Goal: Task Accomplishment & Management: Complete application form

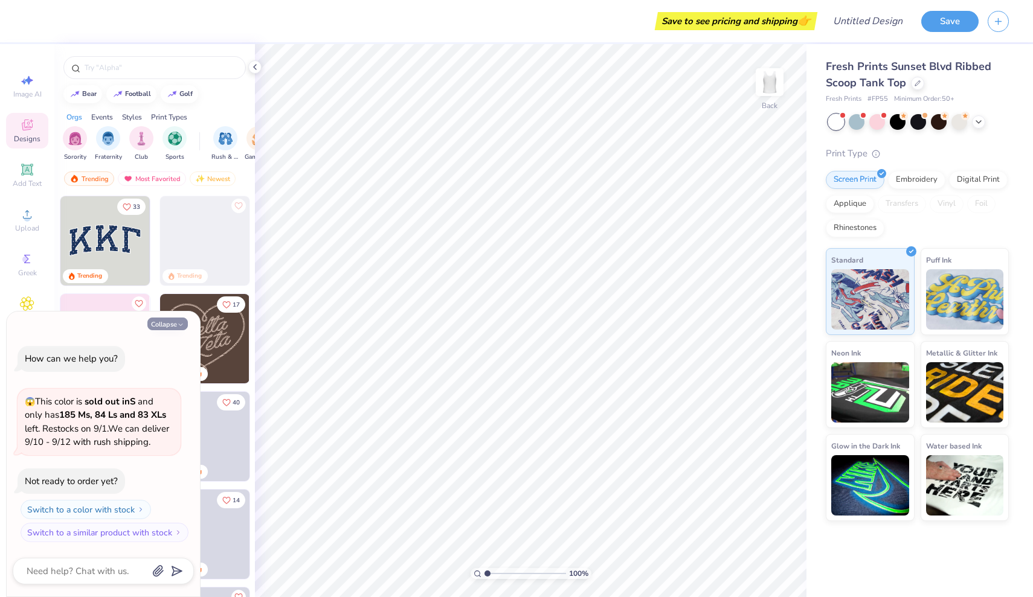
click at [170, 327] on button "Collapse" at bounding box center [167, 324] width 40 height 13
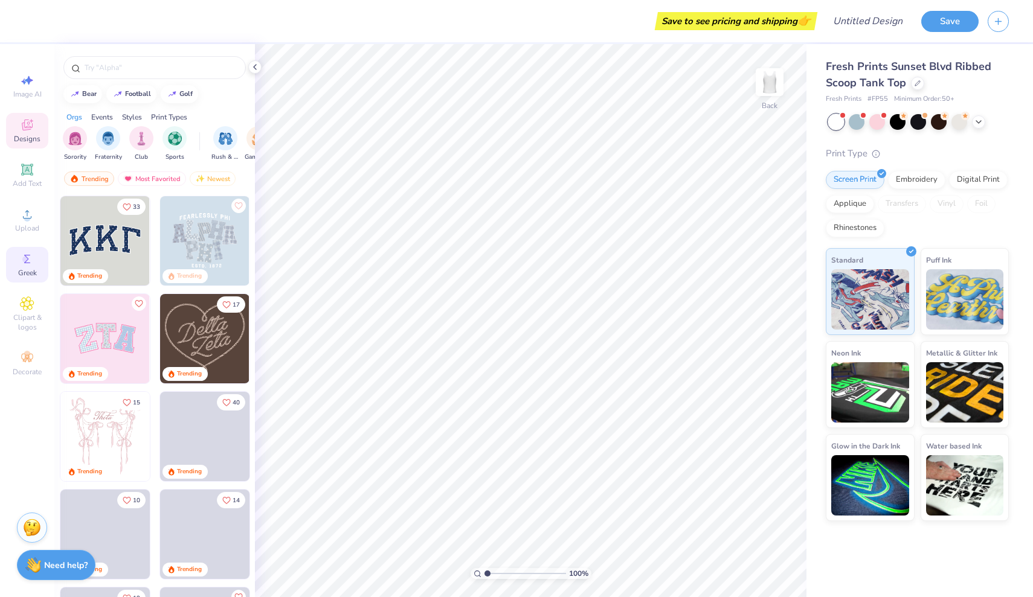
click at [33, 259] on icon at bounding box center [27, 259] width 14 height 14
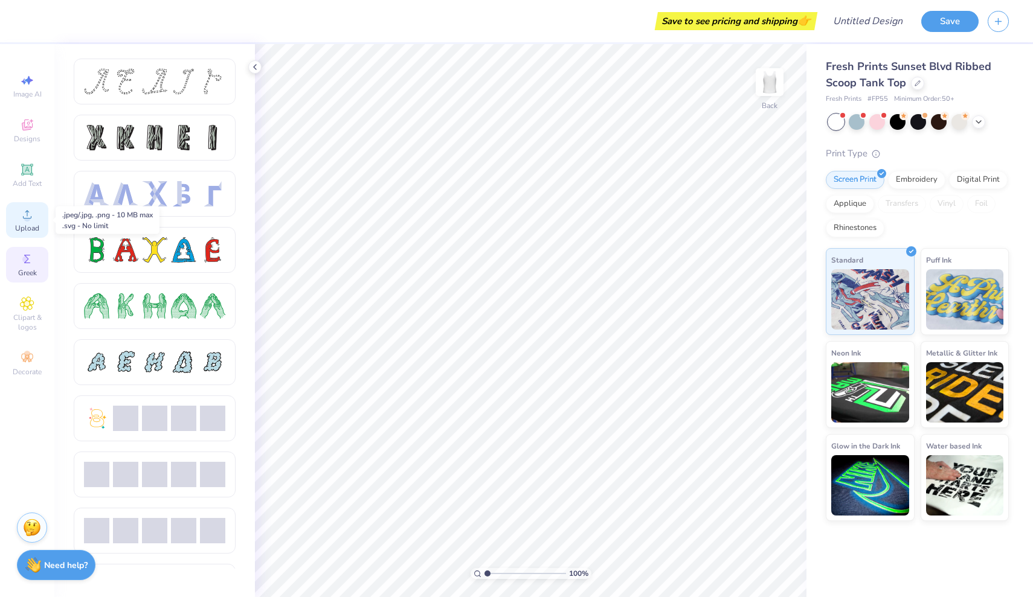
click at [25, 223] on div "Upload" at bounding box center [27, 220] width 42 height 36
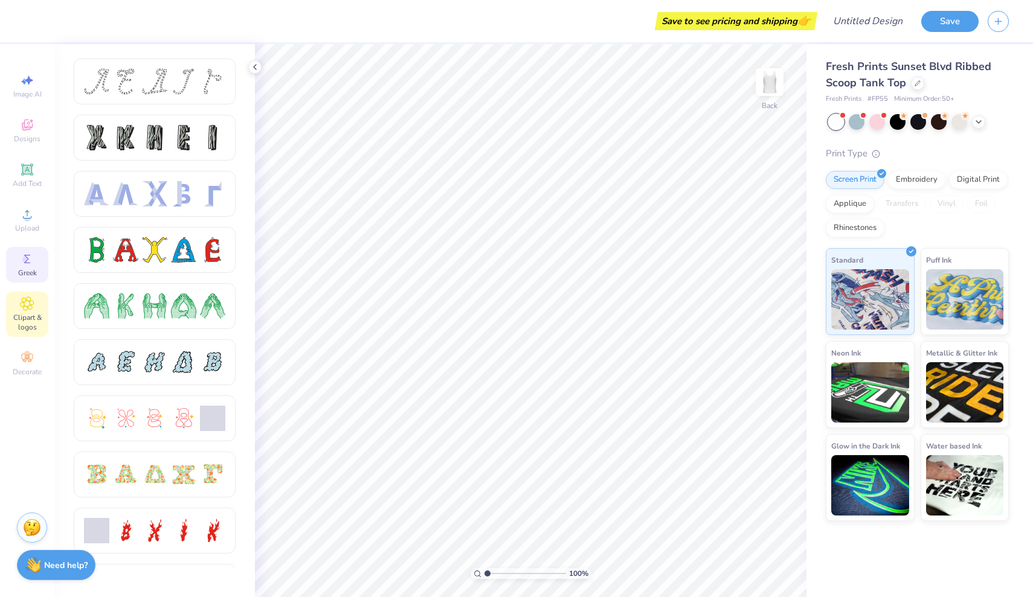
click at [34, 313] on span "Clipart & logos" at bounding box center [27, 322] width 42 height 19
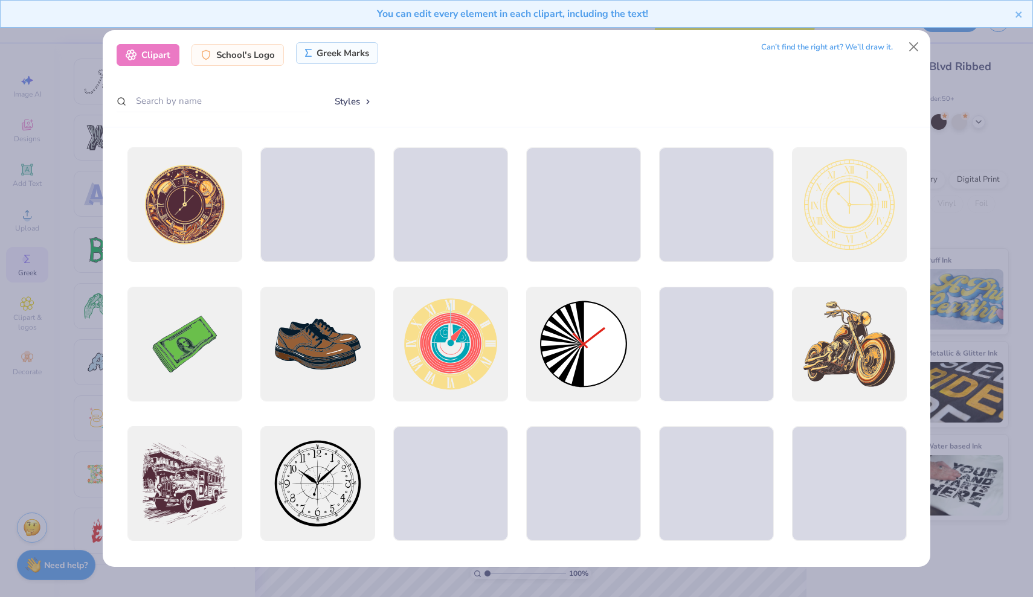
click at [350, 53] on div "Greek Marks" at bounding box center [337, 53] width 83 height 22
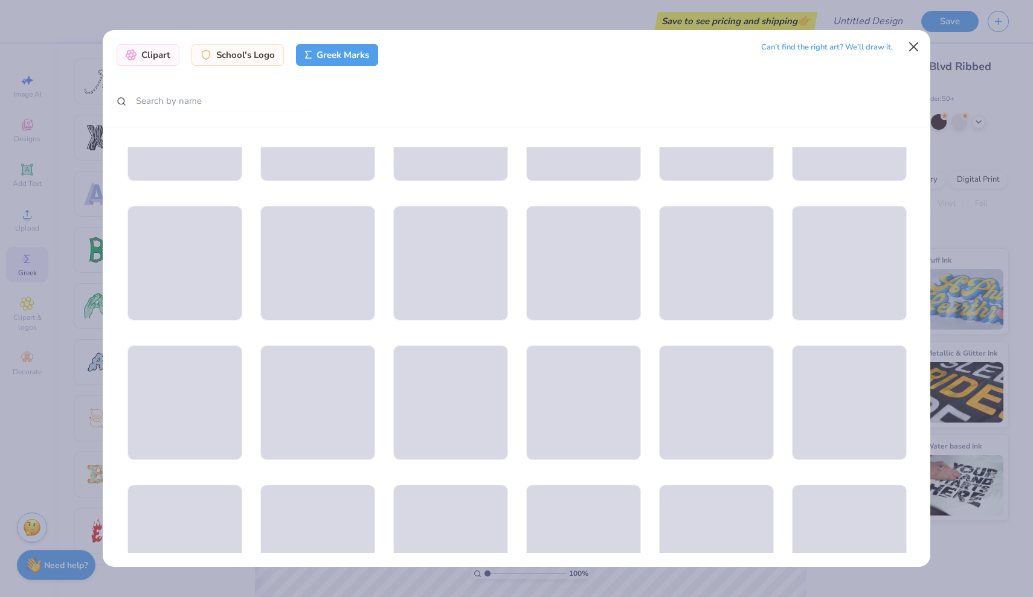
scroll to position [4835, 0]
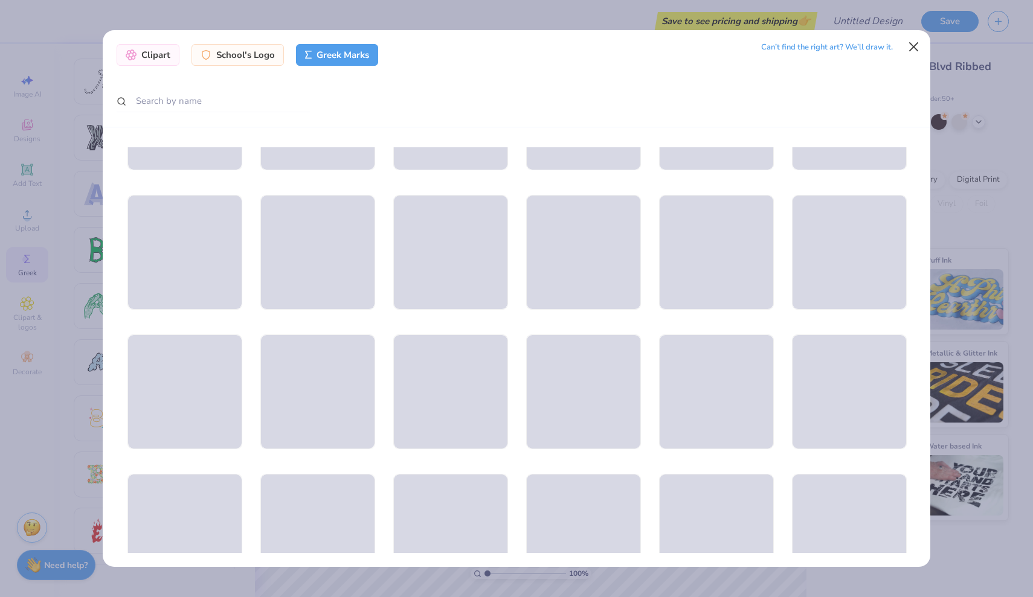
click at [916, 43] on button "Close" at bounding box center [913, 47] width 23 height 23
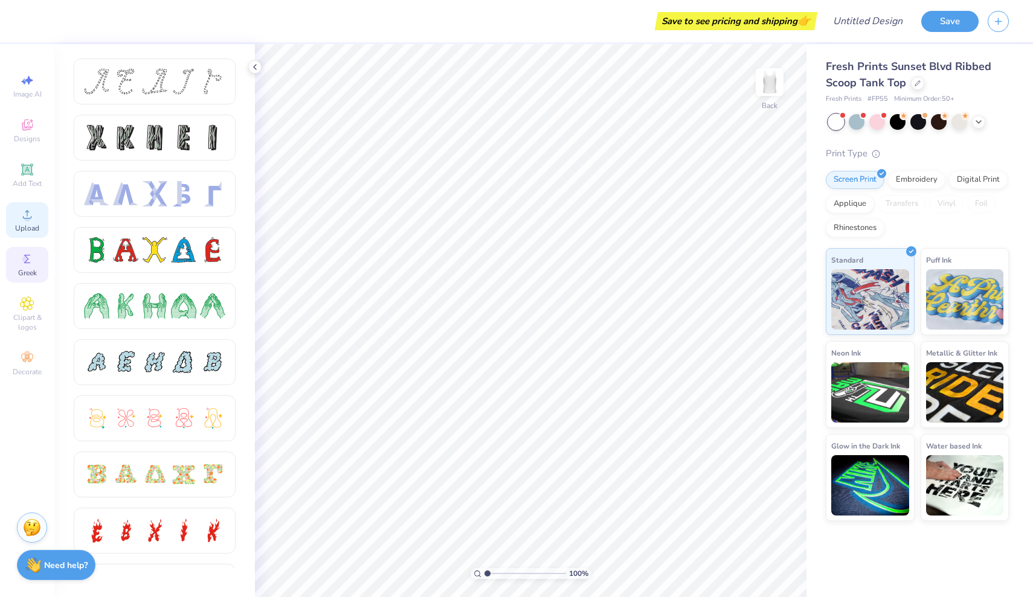
click at [34, 230] on span "Upload" at bounding box center [27, 228] width 24 height 10
click at [23, 310] on icon at bounding box center [27, 304] width 14 height 14
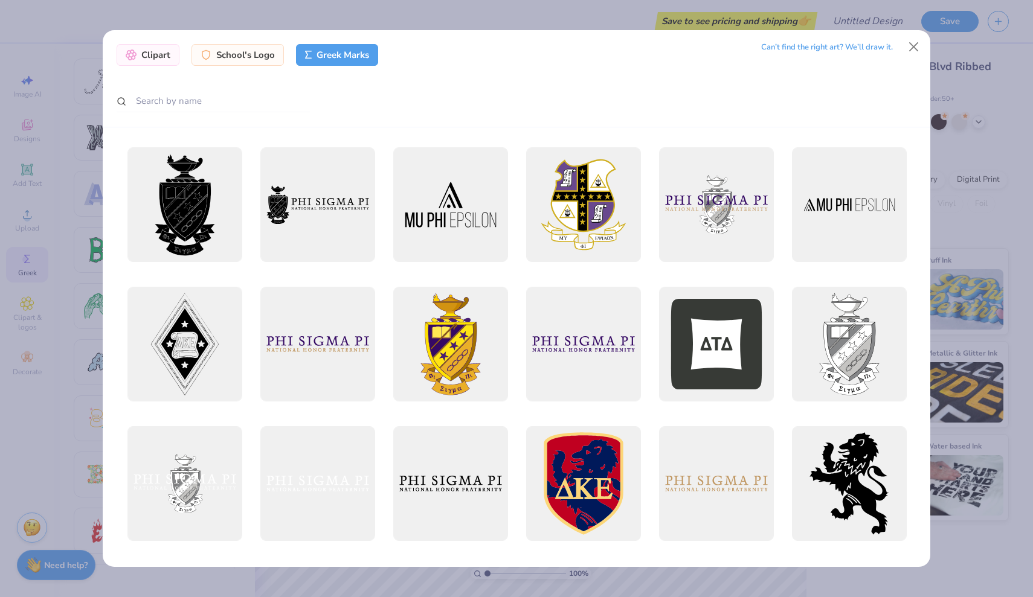
click at [29, 371] on div "Clipart School's Logo Greek Marks Can’t find the right art? We’ll draw it." at bounding box center [516, 298] width 1033 height 597
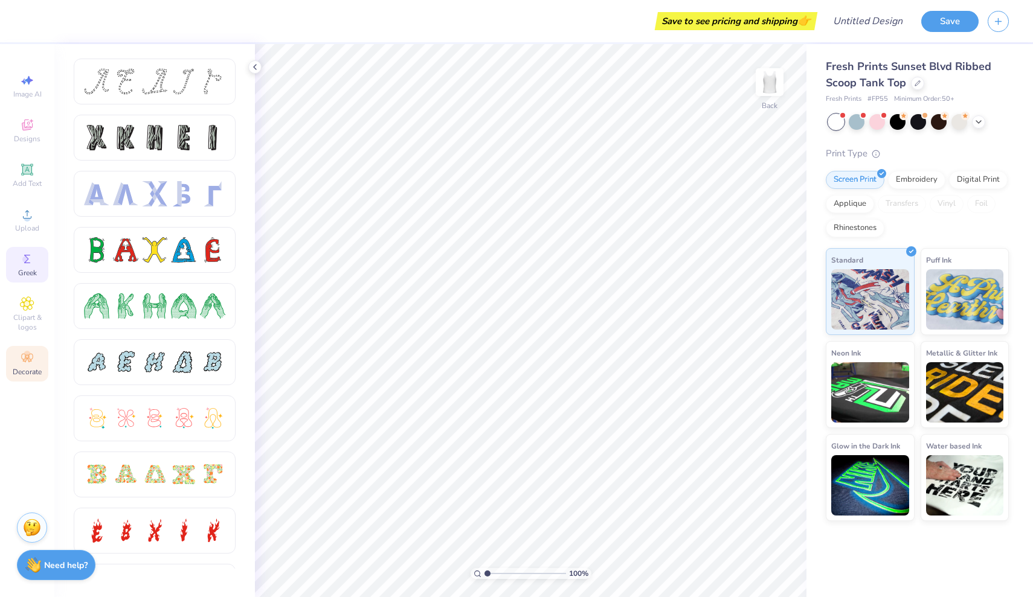
click at [31, 364] on icon at bounding box center [27, 358] width 14 height 14
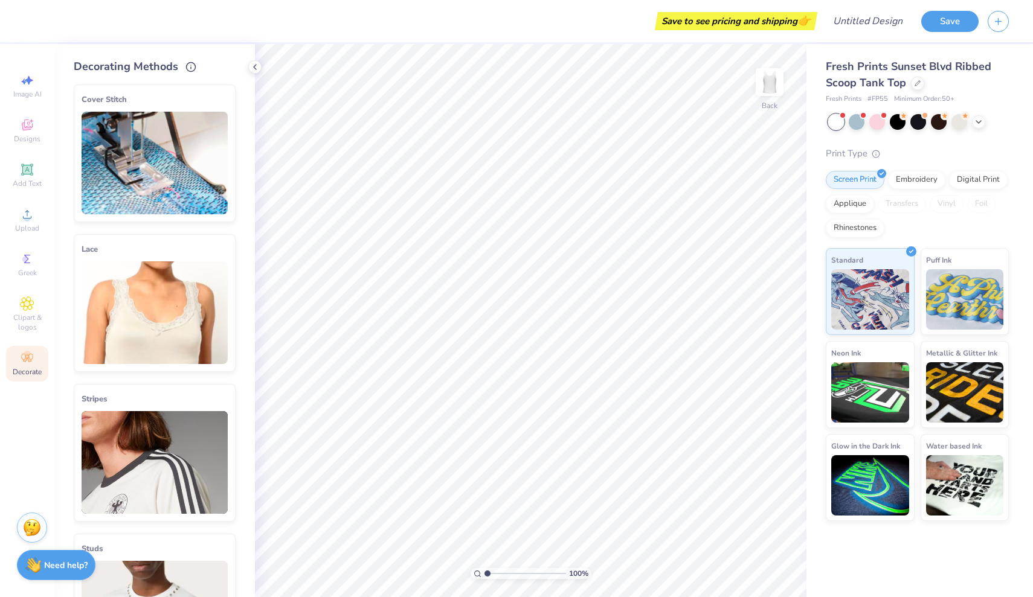
scroll to position [0, 0]
click at [164, 129] on img at bounding box center [155, 163] width 146 height 103
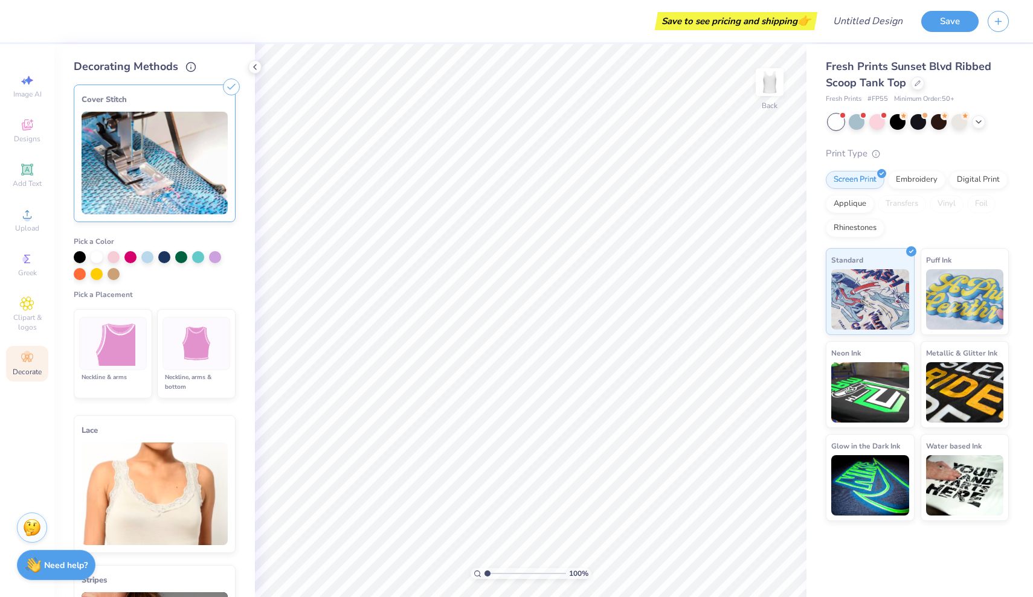
click at [126, 356] on img at bounding box center [113, 343] width 45 height 45
click at [183, 255] on div at bounding box center [181, 256] width 12 height 12
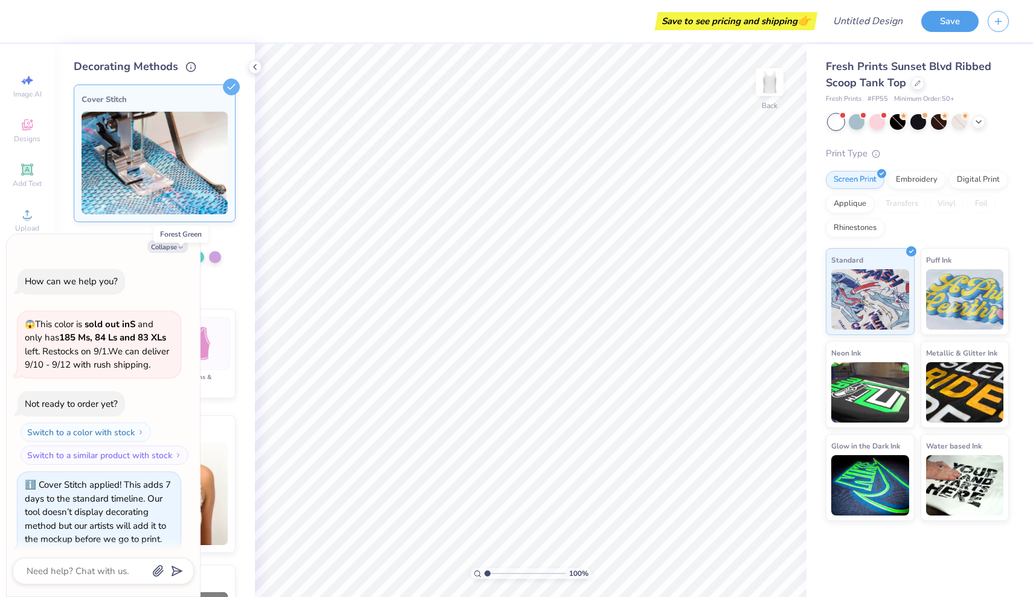
scroll to position [7, 0]
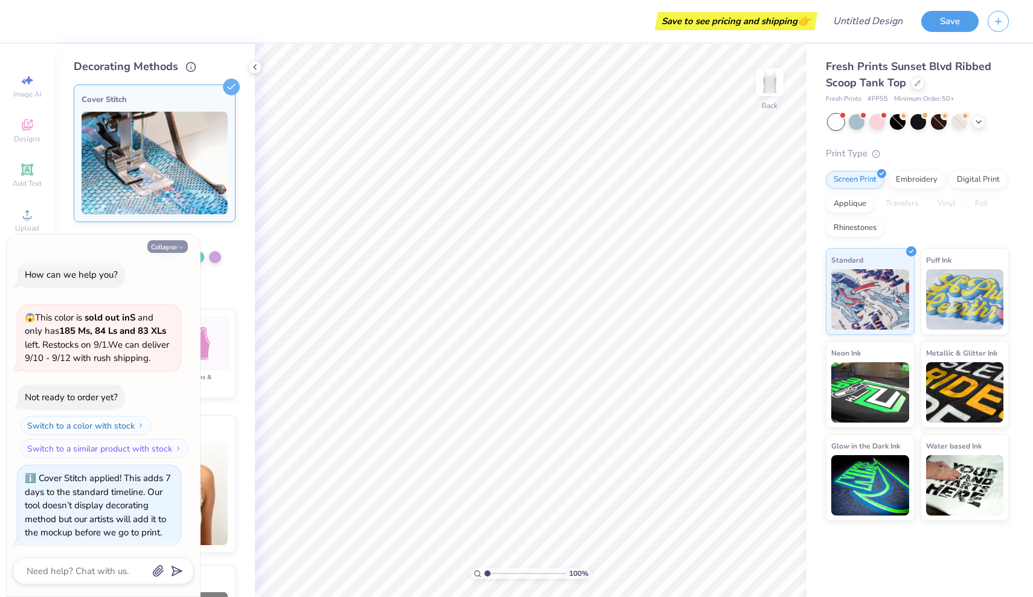
click at [169, 247] on button "Collapse" at bounding box center [167, 246] width 40 height 13
type textarea "x"
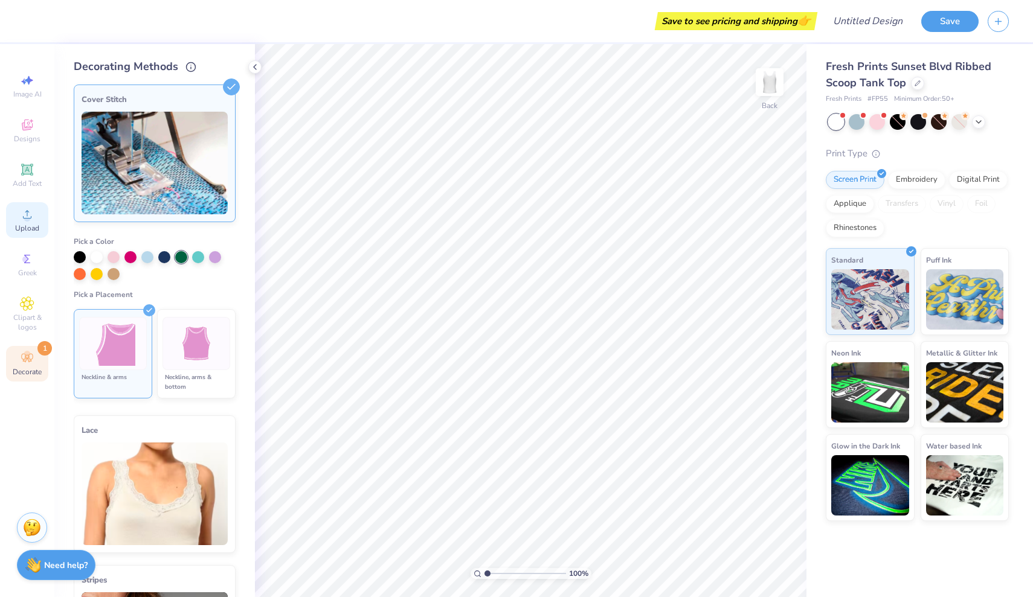
click at [24, 226] on span "Upload" at bounding box center [27, 228] width 24 height 10
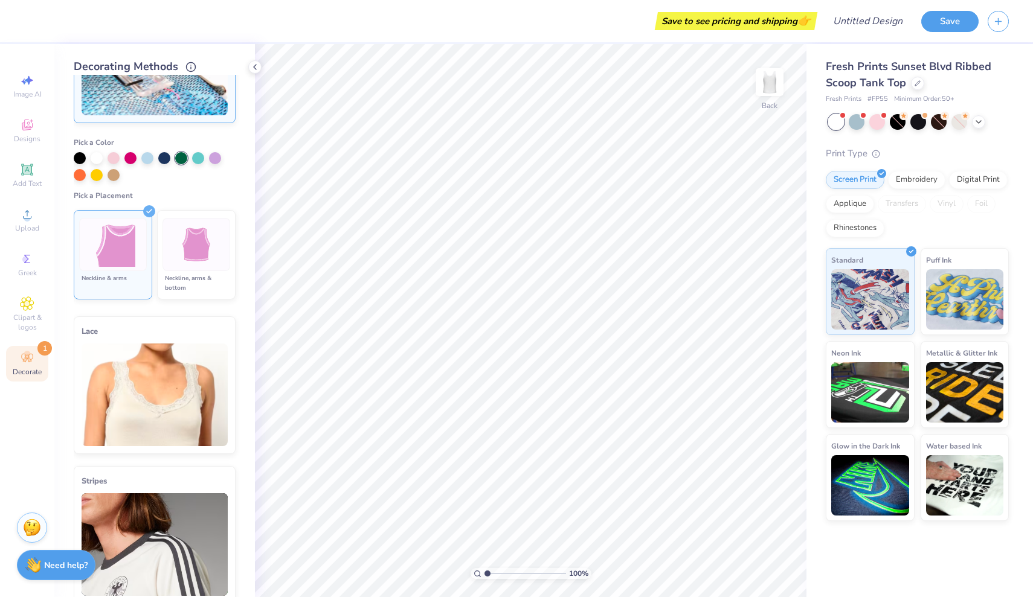
scroll to position [109, 0]
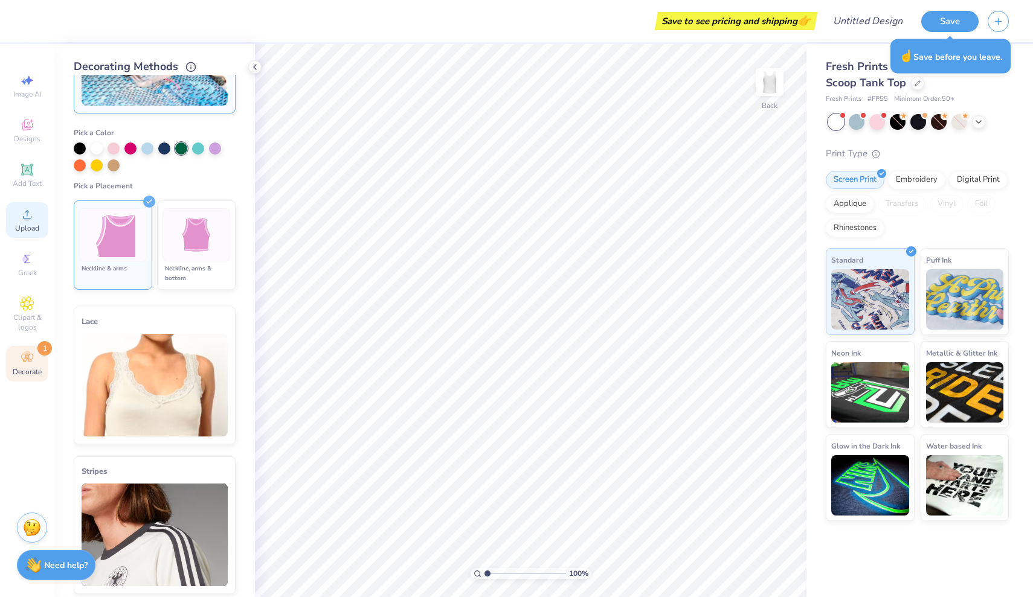
click at [28, 221] on circle at bounding box center [27, 218] width 7 height 7
click at [40, 221] on div "Upload" at bounding box center [27, 220] width 42 height 36
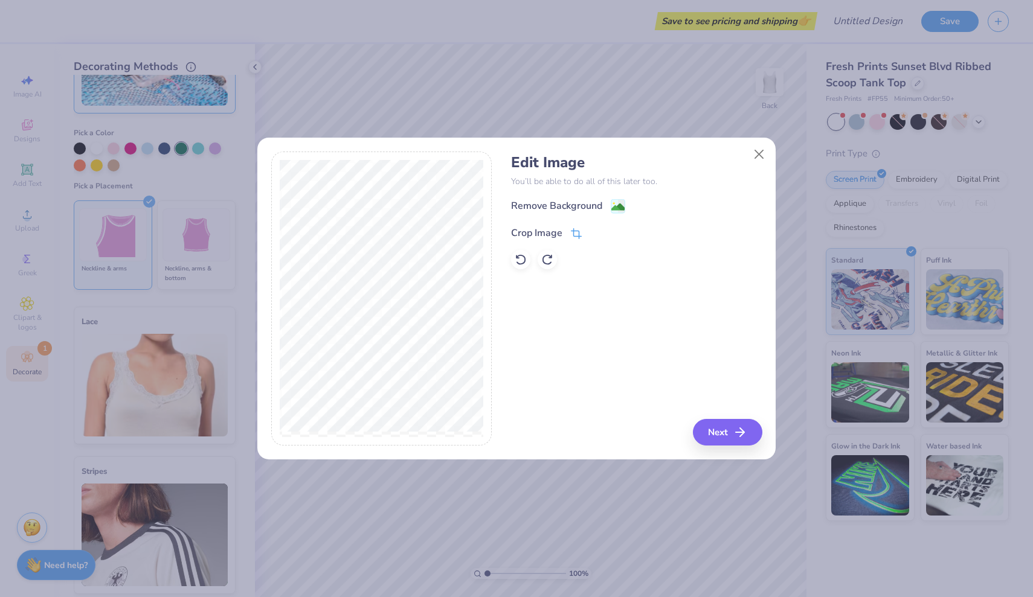
click at [571, 233] on icon at bounding box center [576, 233] width 11 height 11
click at [733, 434] on div "Edit Image You’ll be able to do all of this later too. Remove Background Crop I…" at bounding box center [636, 299] width 251 height 295
click at [594, 229] on icon at bounding box center [596, 231] width 7 height 7
click at [710, 435] on button "Next" at bounding box center [728, 432] width 69 height 27
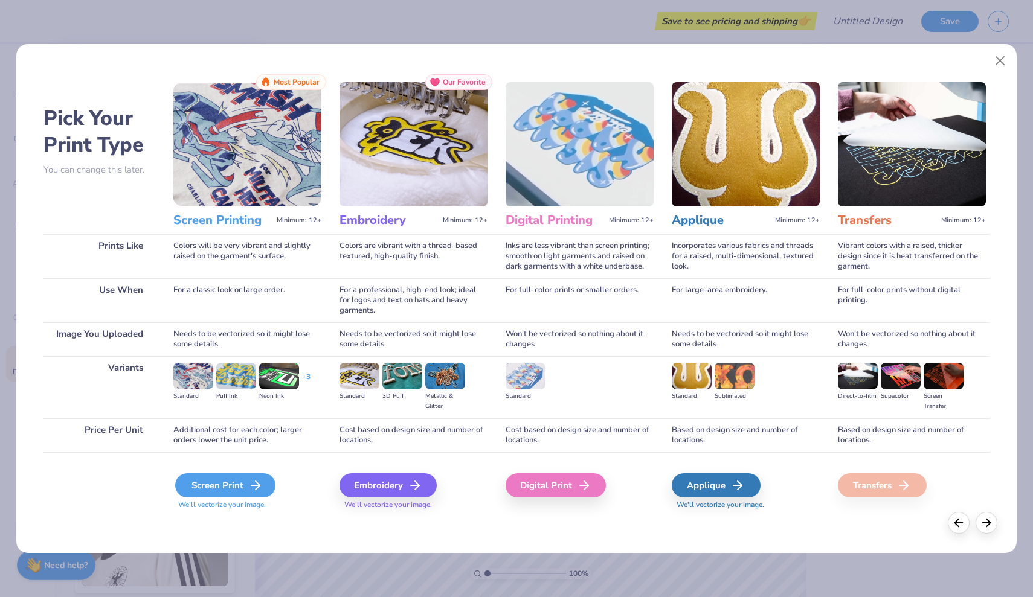
click at [248, 487] on icon at bounding box center [255, 485] width 14 height 14
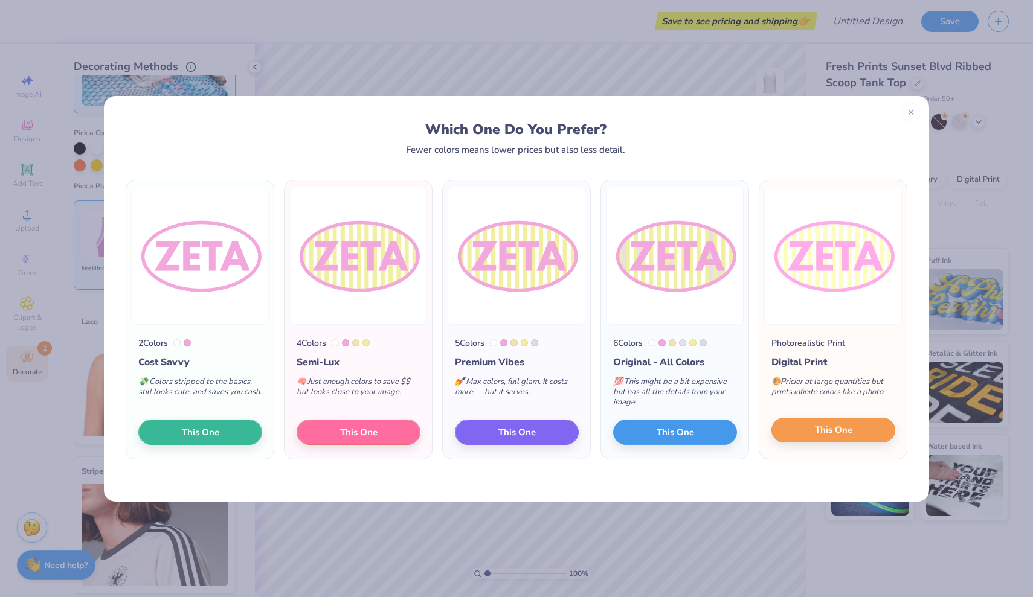
click at [827, 425] on span "This One" at bounding box center [833, 430] width 37 height 14
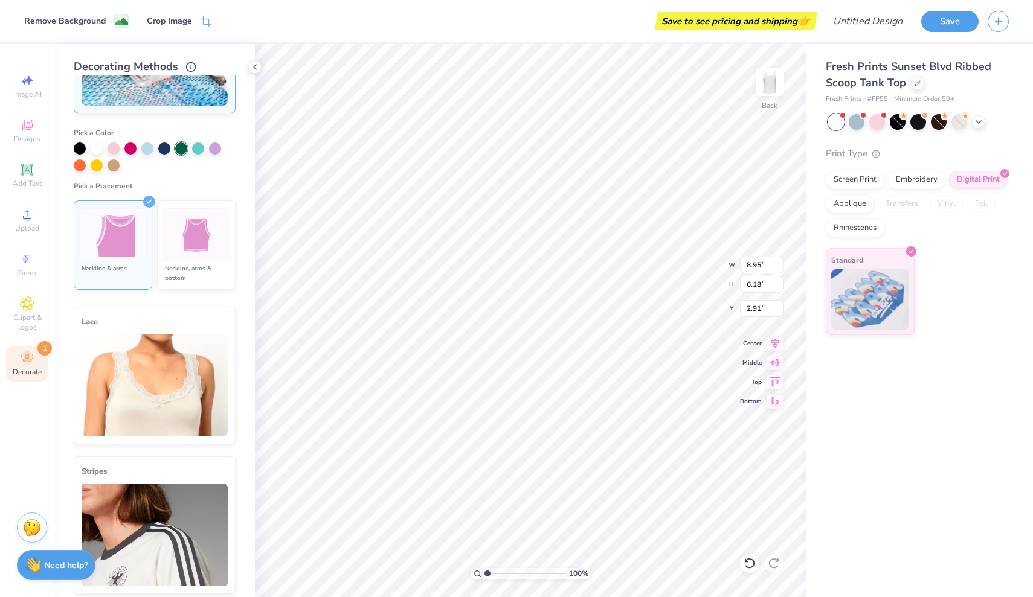
type input "1.36"
type input "4.10"
type input "2.83"
type input "4.47"
type input "3.09"
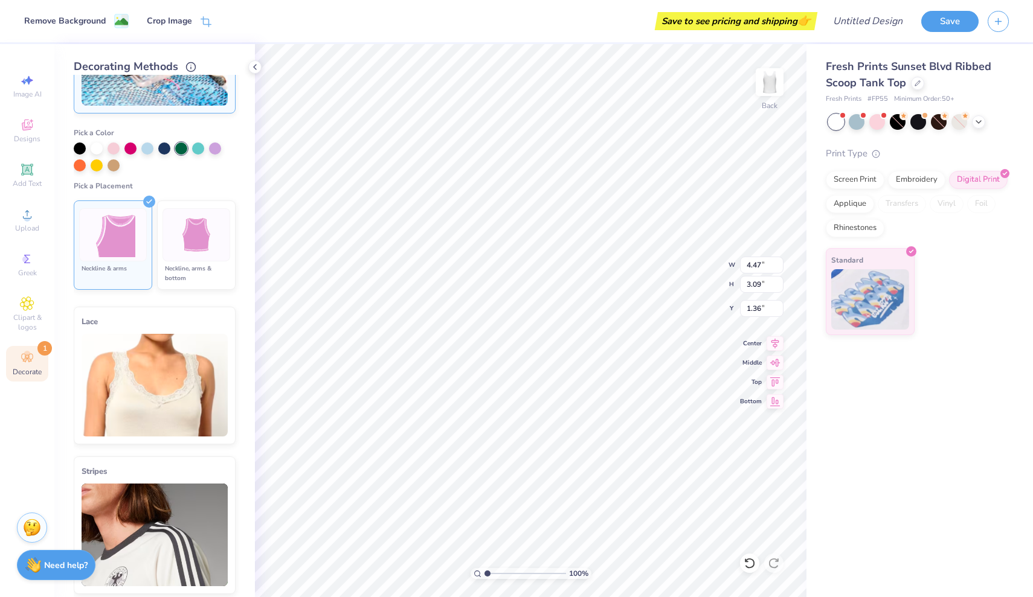
type input "2.08"
type input "4.86"
type input "3.35"
type input "1.95"
click at [854, 521] on div "Fresh Prints Sunset Blvd Ribbed Scoop Tank Top Fresh Prints # FP55 Minimum Orde…" at bounding box center [919, 320] width 226 height 553
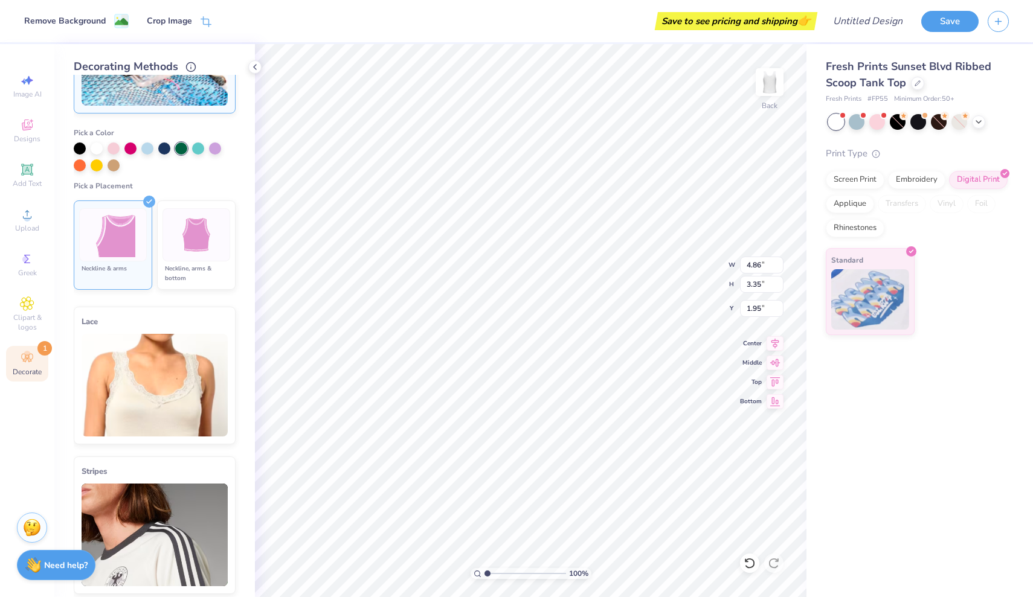
click at [897, 425] on div "Fresh Prints Sunset Blvd Ribbed Scoop Tank Top Fresh Prints # FP55 Minimum Orde…" at bounding box center [919, 320] width 226 height 553
click at [844, 429] on div "Fresh Prints Sunset Blvd Ribbed Scoop Tank Top Fresh Prints # FP55 Minimum Orde…" at bounding box center [919, 320] width 226 height 553
click at [865, 438] on div "Fresh Prints Sunset Blvd Ribbed Scoop Tank Top Fresh Prints # FP55 Minimum Orde…" at bounding box center [919, 320] width 226 height 553
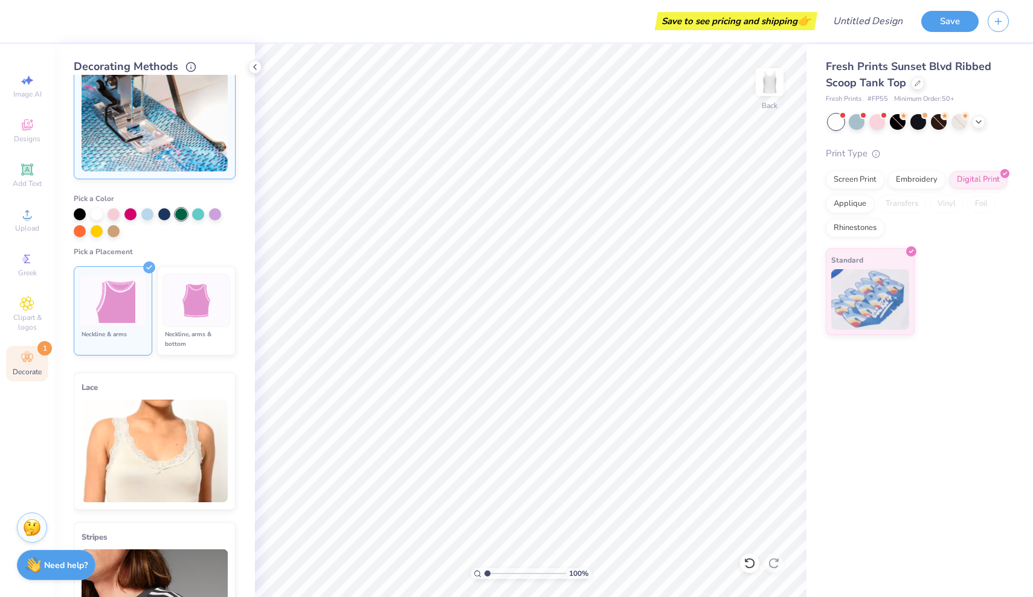
scroll to position [0, 0]
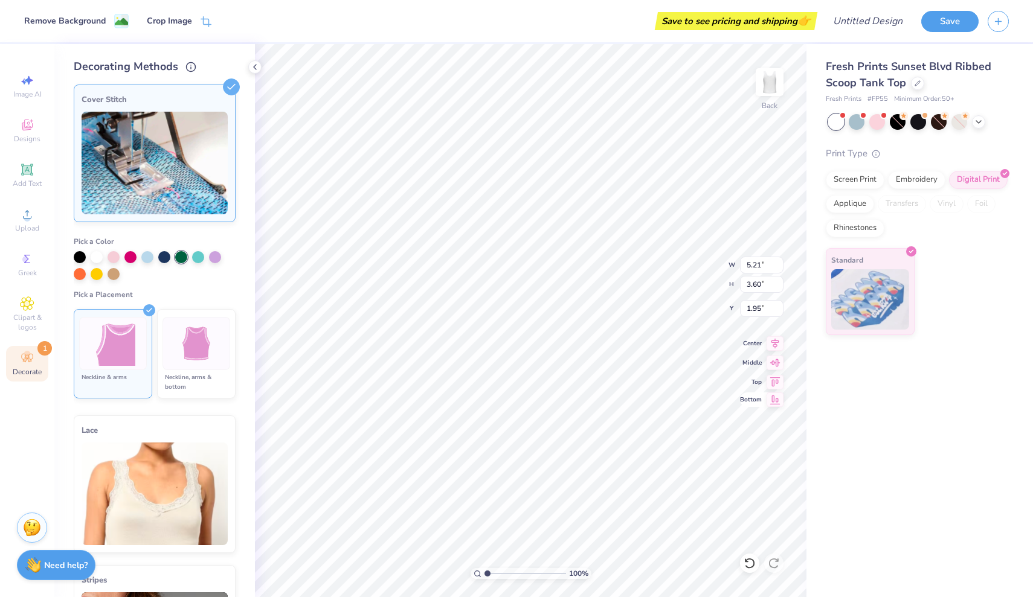
type input "5.21"
type input "3.60"
type input "1.90"
click at [939, 387] on div "Fresh Prints Sunset Blvd Ribbed Scoop Tank Top Fresh Prints # FP55 Minimum Orde…" at bounding box center [919, 320] width 226 height 553
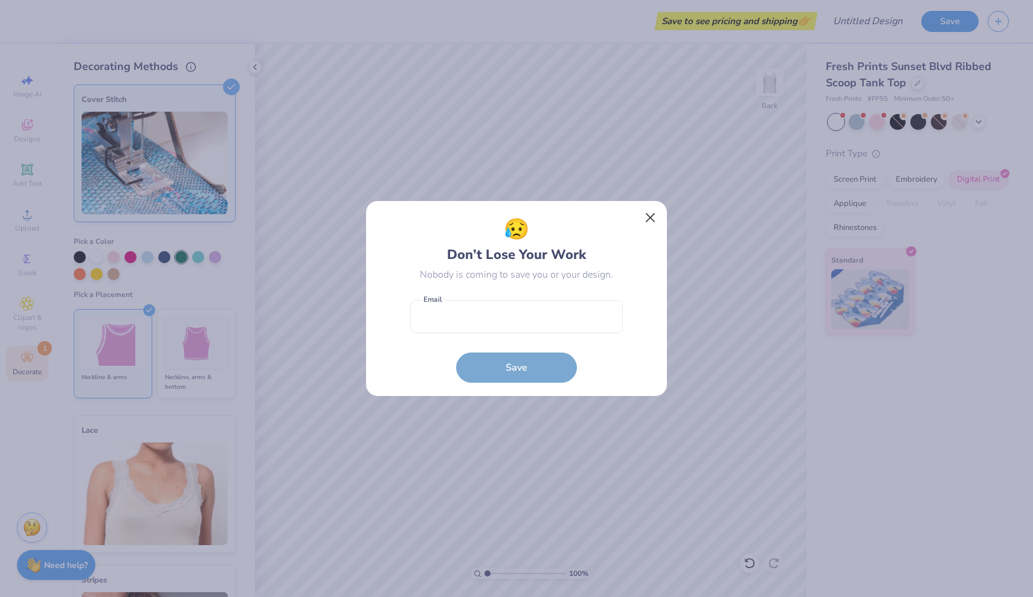
click at [654, 216] on button "Close" at bounding box center [650, 218] width 23 height 23
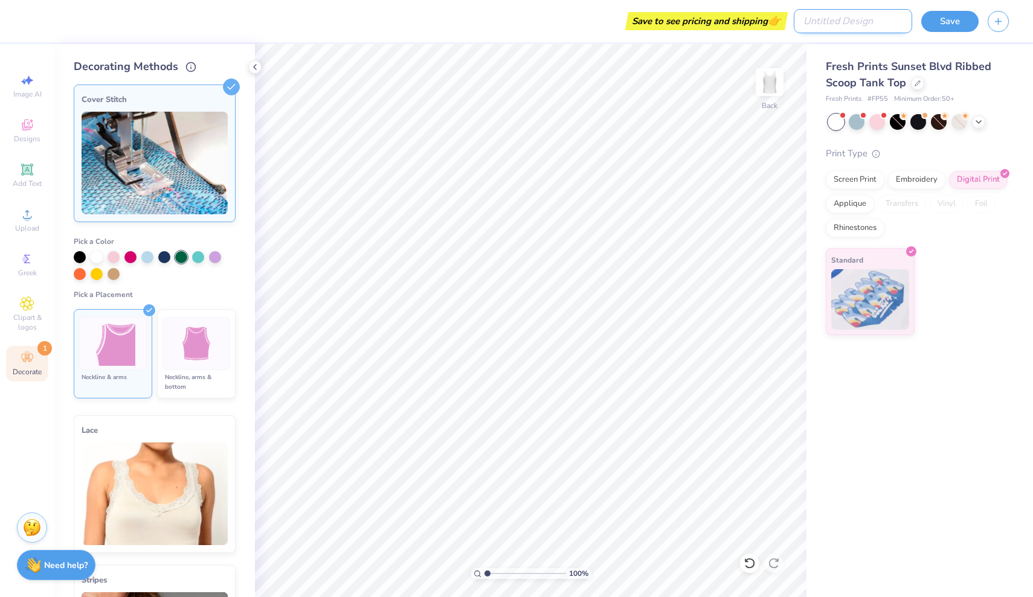
click at [887, 14] on input "Design Title" at bounding box center [853, 21] width 118 height 24
type input "ZETA TOP"
click at [963, 13] on button "Save" at bounding box center [949, 19] width 57 height 21
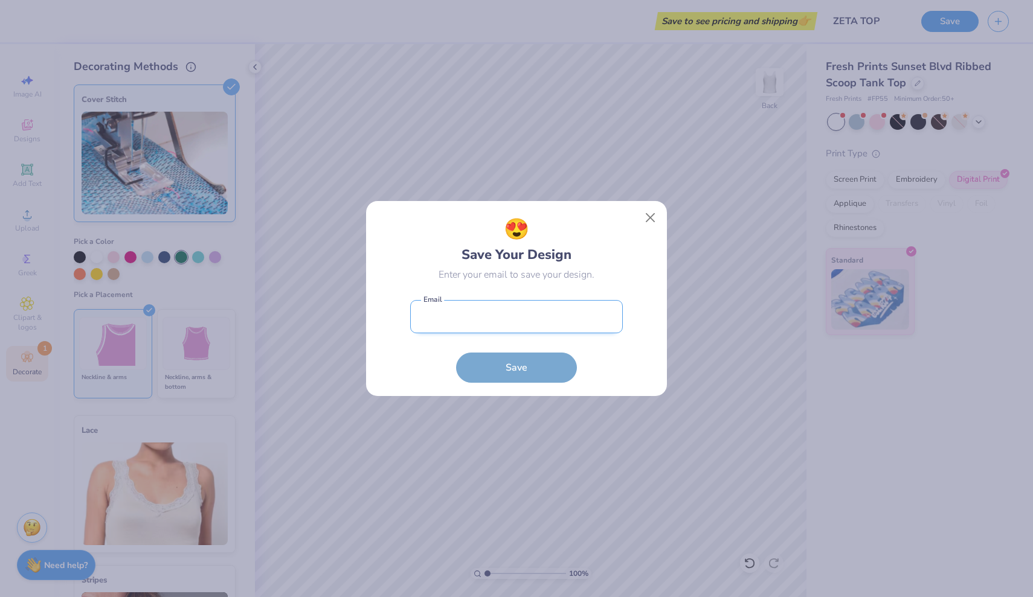
click at [508, 320] on input "email" at bounding box center [516, 316] width 213 height 33
type input "mhcgil96@icloud.com"
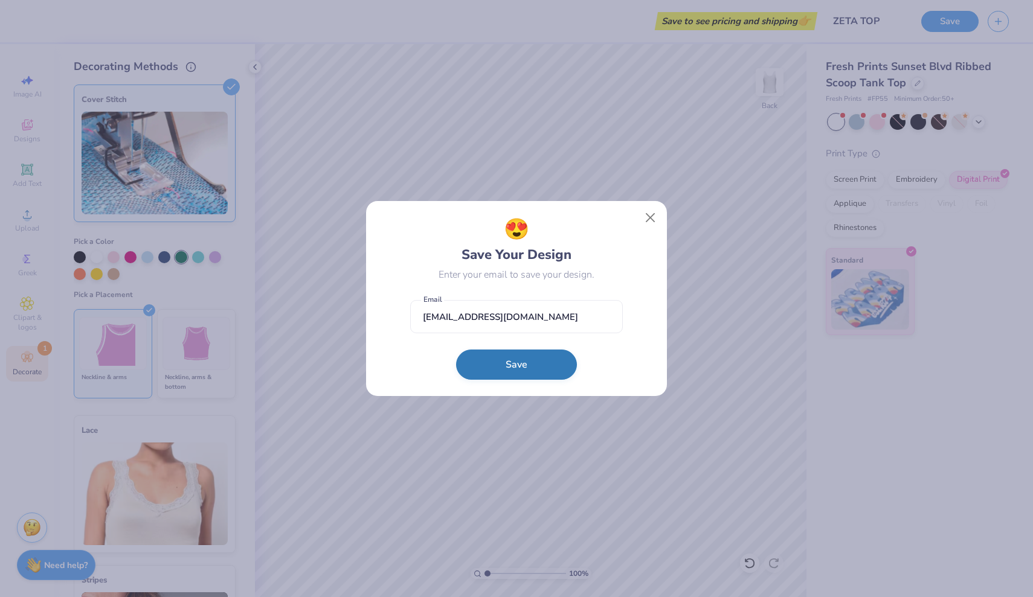
click at [513, 358] on button "Save" at bounding box center [516, 365] width 121 height 30
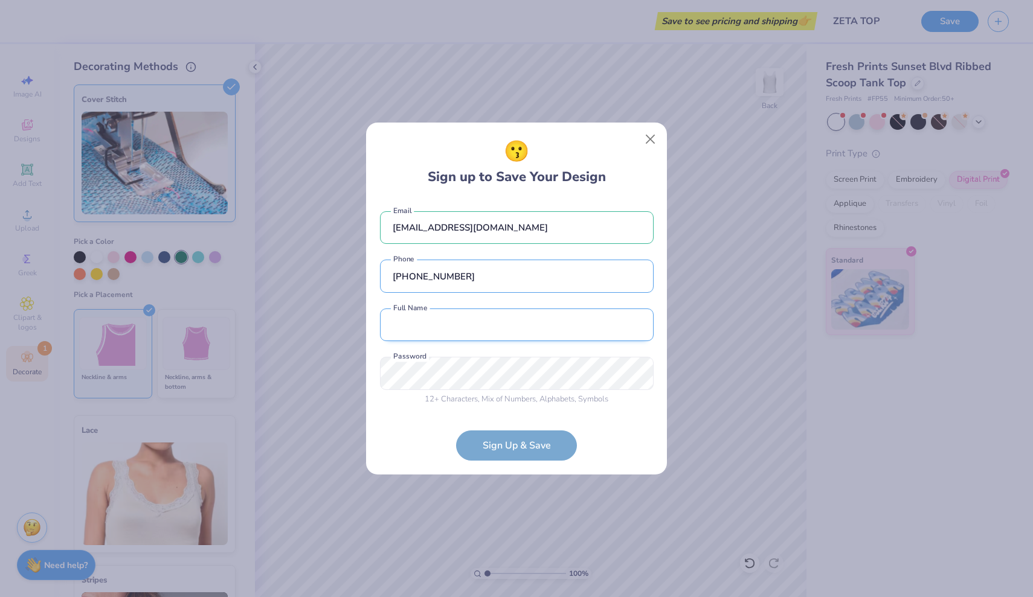
type input "(804) 337-5132"
type input "<"
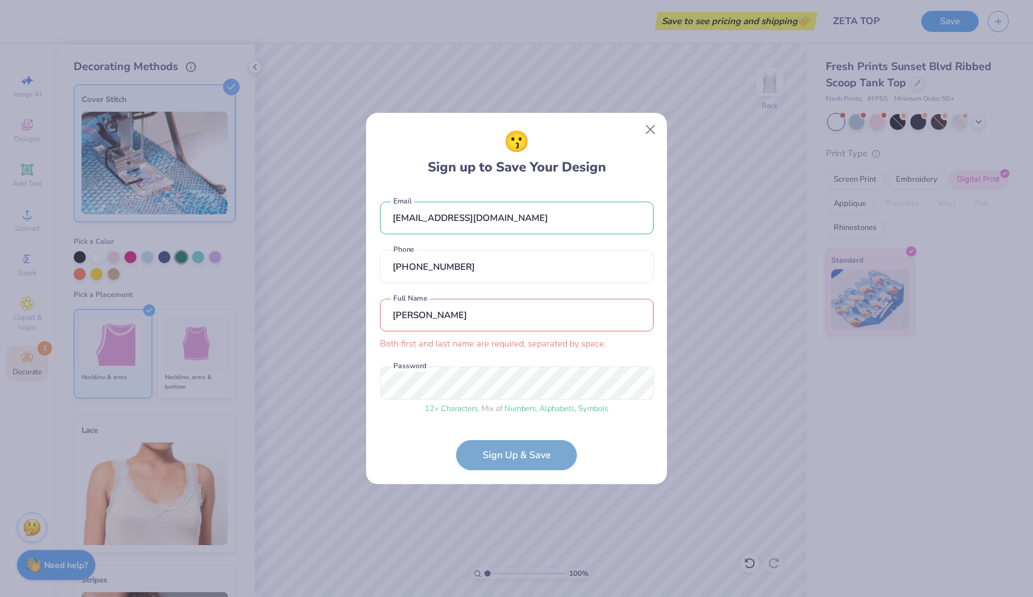
click at [533, 297] on div "mhcgil96@icloud.com Email (804) 337-5132 Phone Meriwether Both first and last n…" at bounding box center [517, 305] width 274 height 231
click at [524, 309] on input "Meriwether" at bounding box center [517, 315] width 274 height 33
click at [506, 309] on input "Meriwether" at bounding box center [517, 315] width 274 height 33
click at [448, 316] on input "Meriwether" at bounding box center [517, 315] width 274 height 33
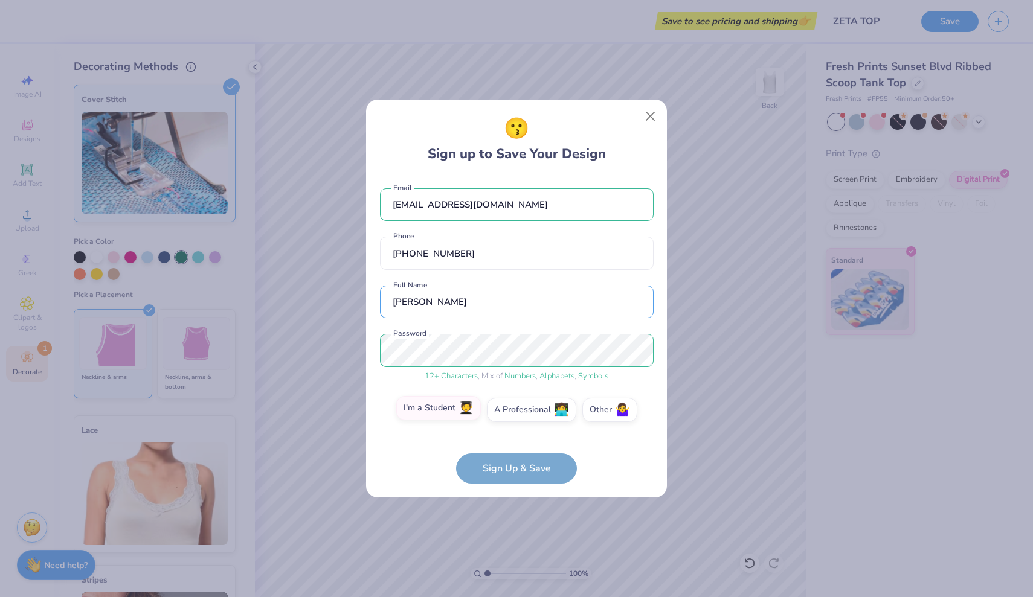
type input "Meriwether Gilmore"
click at [427, 415] on label "I'm a Student 🧑‍🎓" at bounding box center [438, 408] width 85 height 24
click at [513, 415] on input "I'm a Student 🧑‍🎓" at bounding box center [517, 413] width 8 height 8
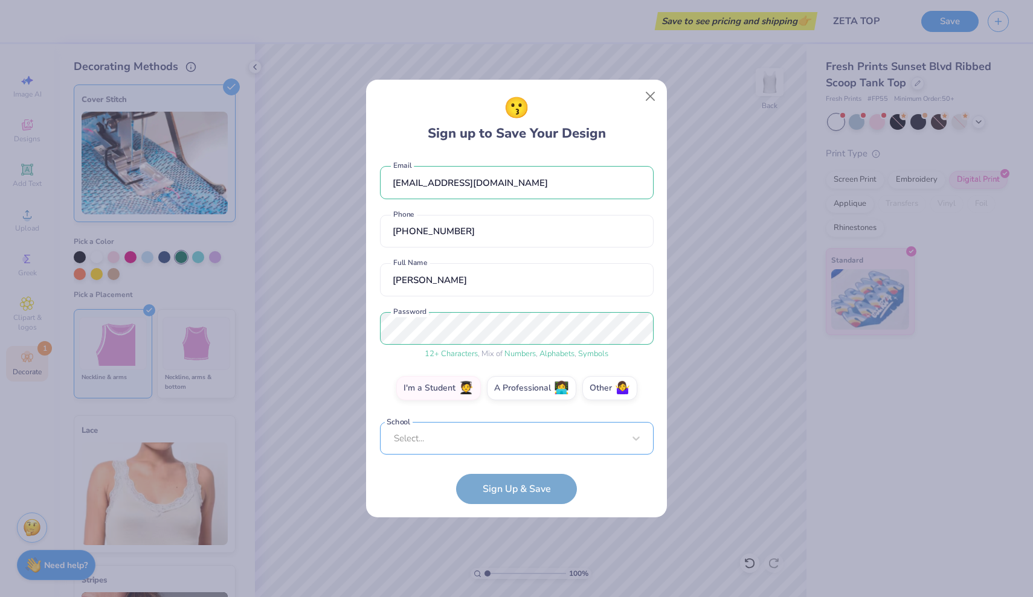
click at [511, 440] on div "Select..." at bounding box center [517, 438] width 274 height 33
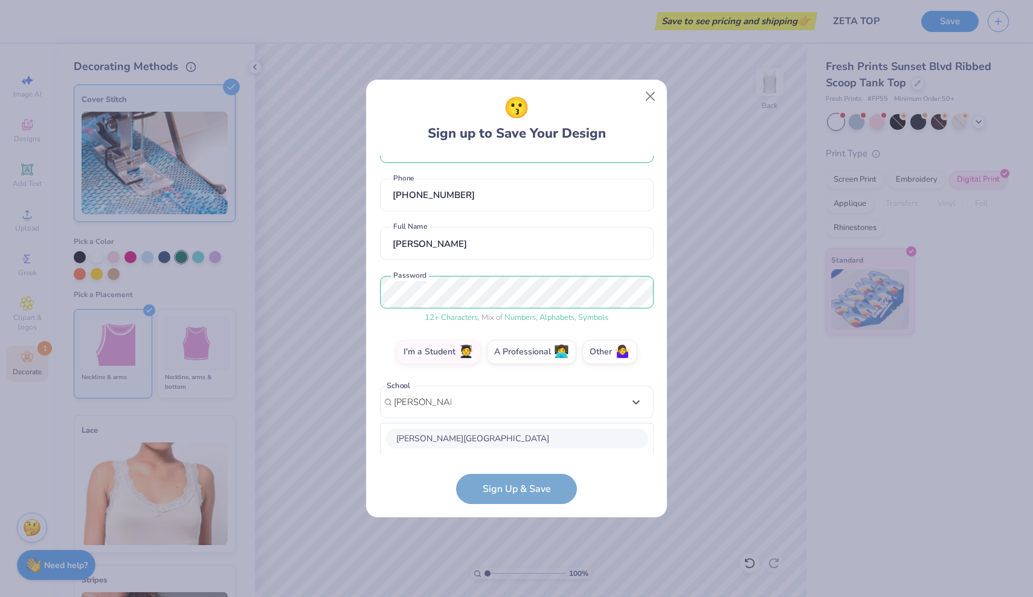
scroll to position [189, 0]
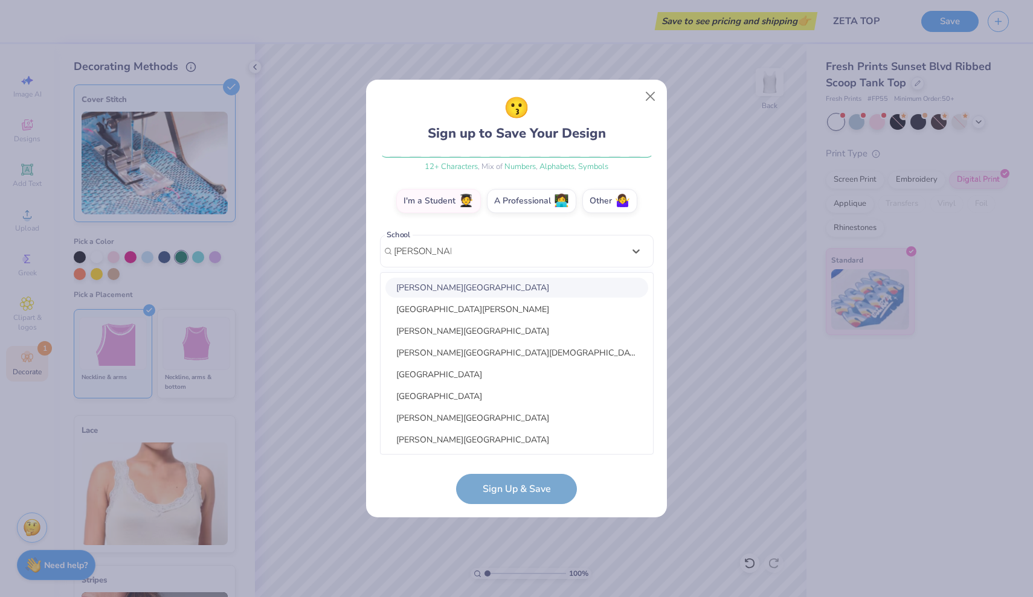
click at [529, 290] on div "James Madison University" at bounding box center [516, 288] width 263 height 20
type input "james madiso"
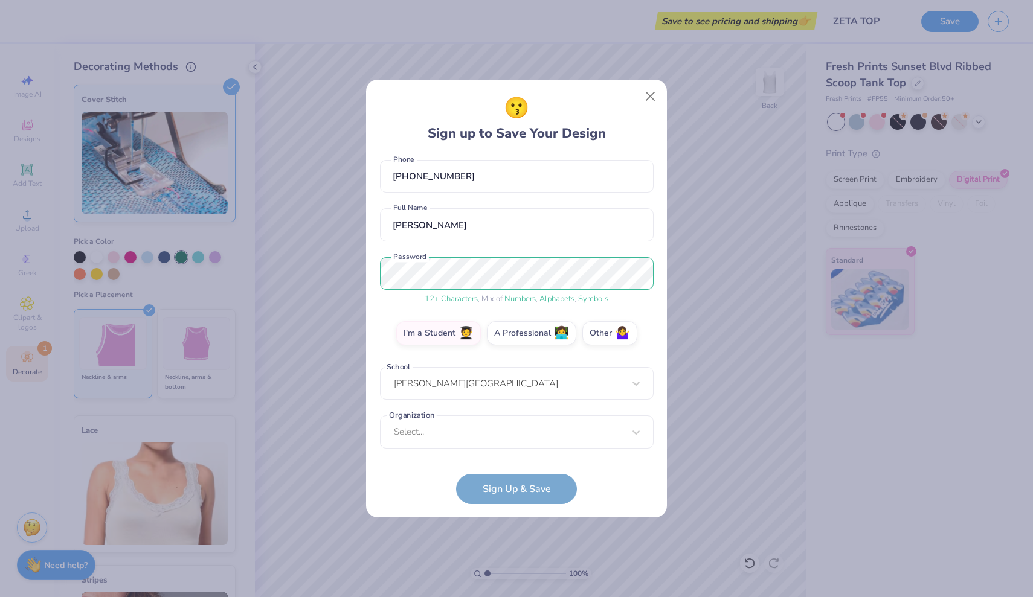
scroll to position [56, 0]
drag, startPoint x: 515, startPoint y: 492, endPoint x: 525, endPoint y: 381, distance: 111.0
click at [525, 381] on form "mhcgil96@icloud.com Email (804) 337-5132 Phone Meriwether Gilmore Full Name 12 …" at bounding box center [517, 330] width 274 height 348
click at [588, 449] on div "mhcgil96@icloud.com Email (804) 337-5132 Phone Meriwether Gilmore Full Name 12 …" at bounding box center [517, 305] width 274 height 299
click at [584, 443] on div "option focused, 9 of 15. 15 results available. Use Up and Down to choose option…" at bounding box center [517, 526] width 274 height 220
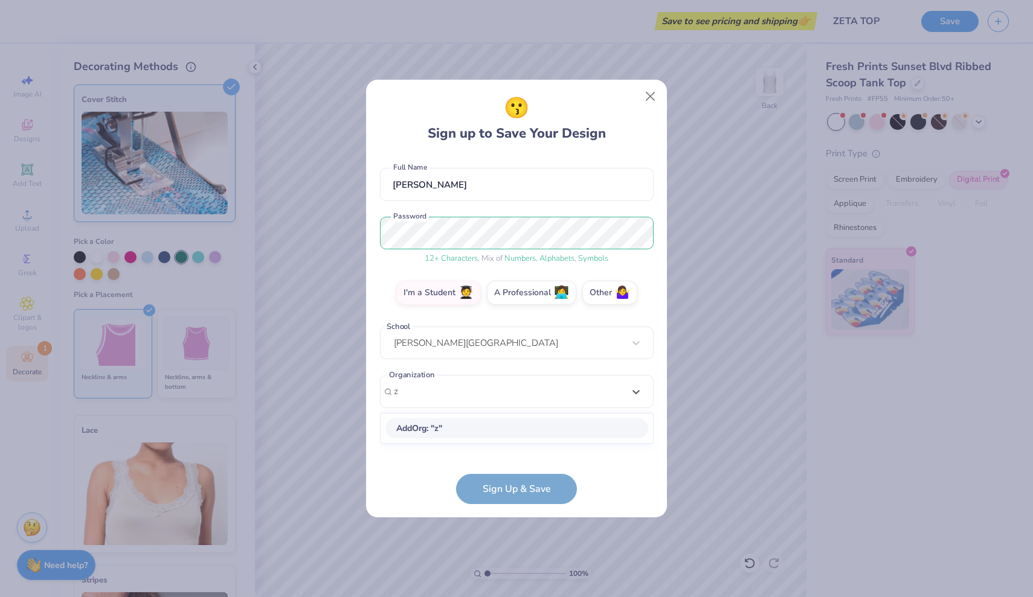
scroll to position [0, 0]
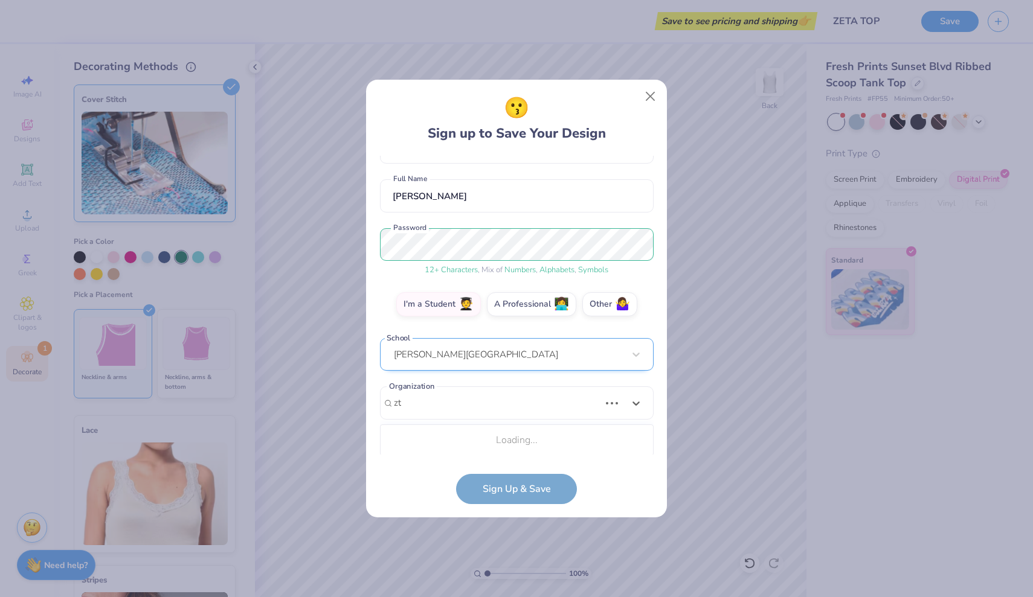
type input "z"
type input "e"
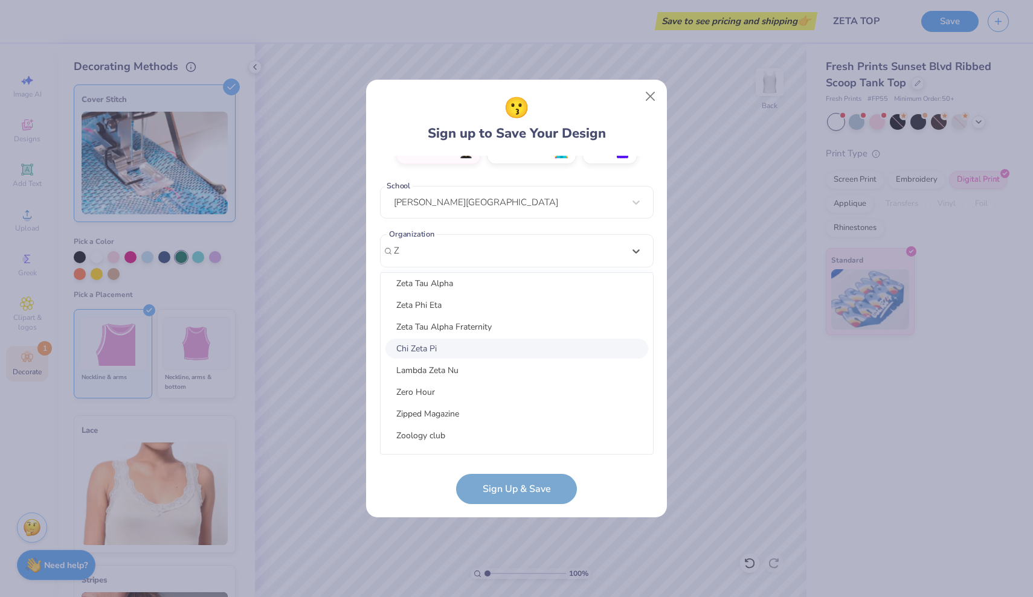
scroll to position [522, 0]
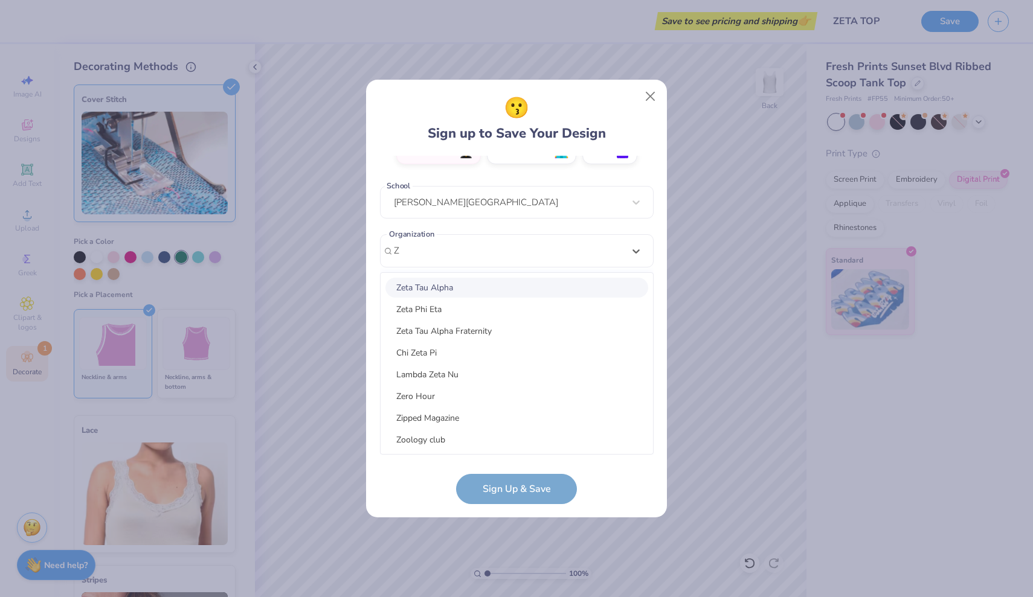
click at [485, 288] on div "Zeta Tau Alpha" at bounding box center [516, 288] width 263 height 20
type input "Z"
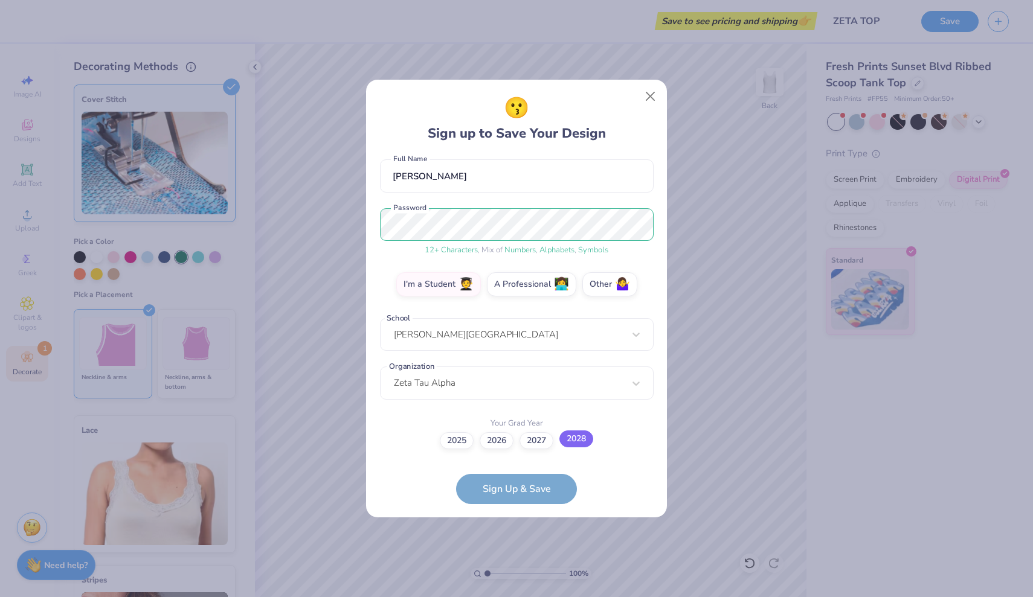
click at [574, 441] on label "2028" at bounding box center [576, 439] width 34 height 17
click at [521, 543] on input "2028" at bounding box center [517, 547] width 8 height 8
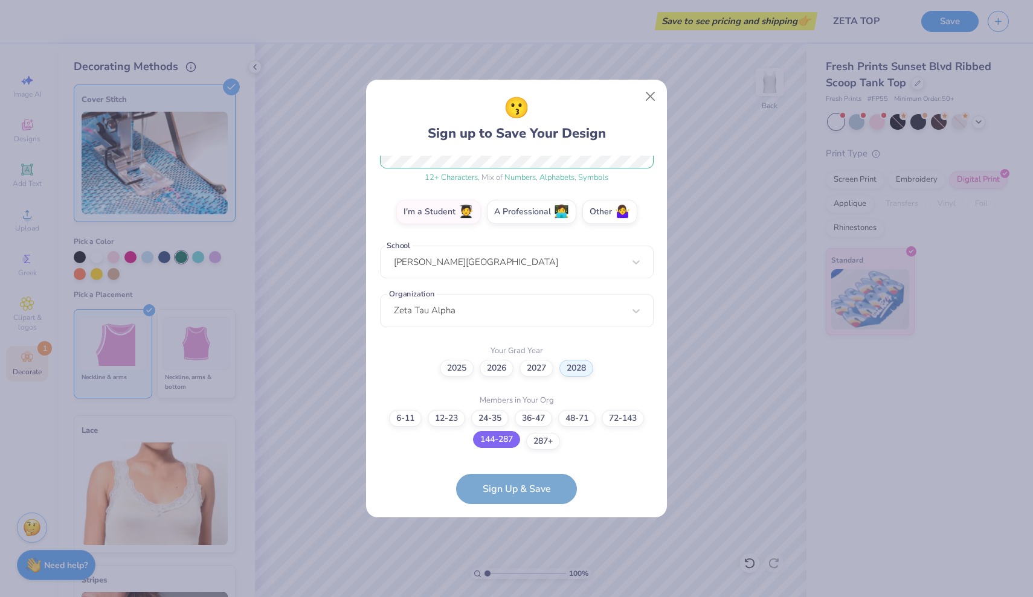
click at [510, 440] on label "144-287" at bounding box center [496, 439] width 47 height 17
click at [513, 597] on input "144-287" at bounding box center [517, 608] width 8 height 8
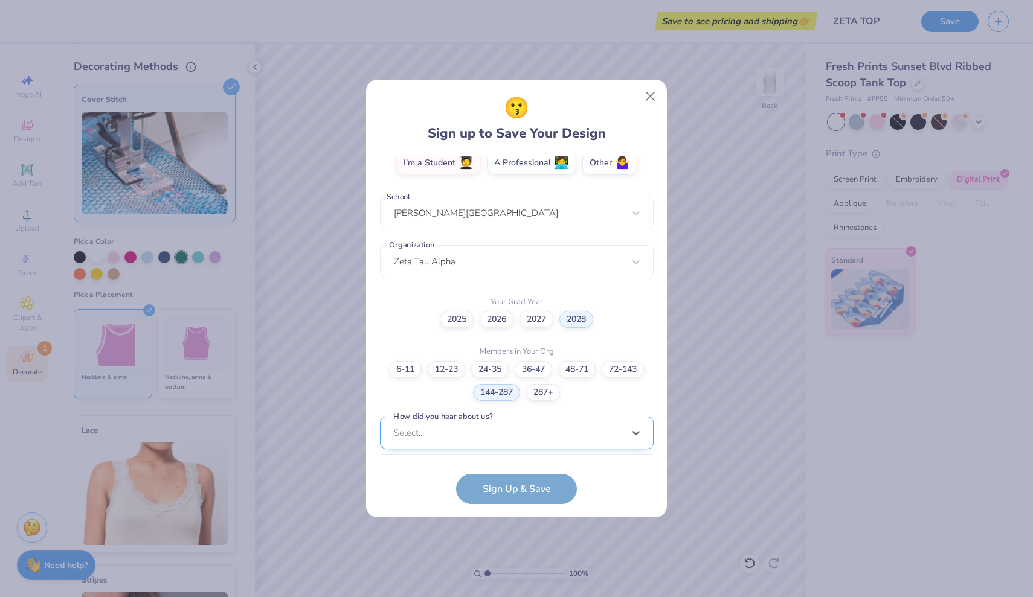
click at [534, 440] on div "option LinkedIn focused, 9 of 15. 15 results available. Use Up and Down to choo…" at bounding box center [517, 527] width 274 height 220
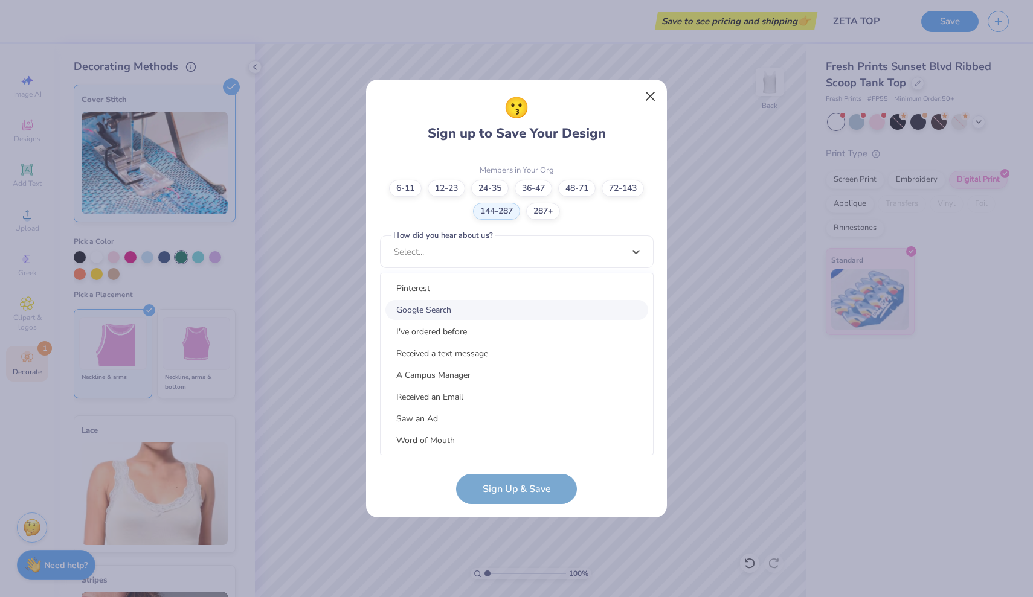
click at [652, 98] on button "Close" at bounding box center [650, 96] width 23 height 23
